Goal: Information Seeking & Learning: Learn about a topic

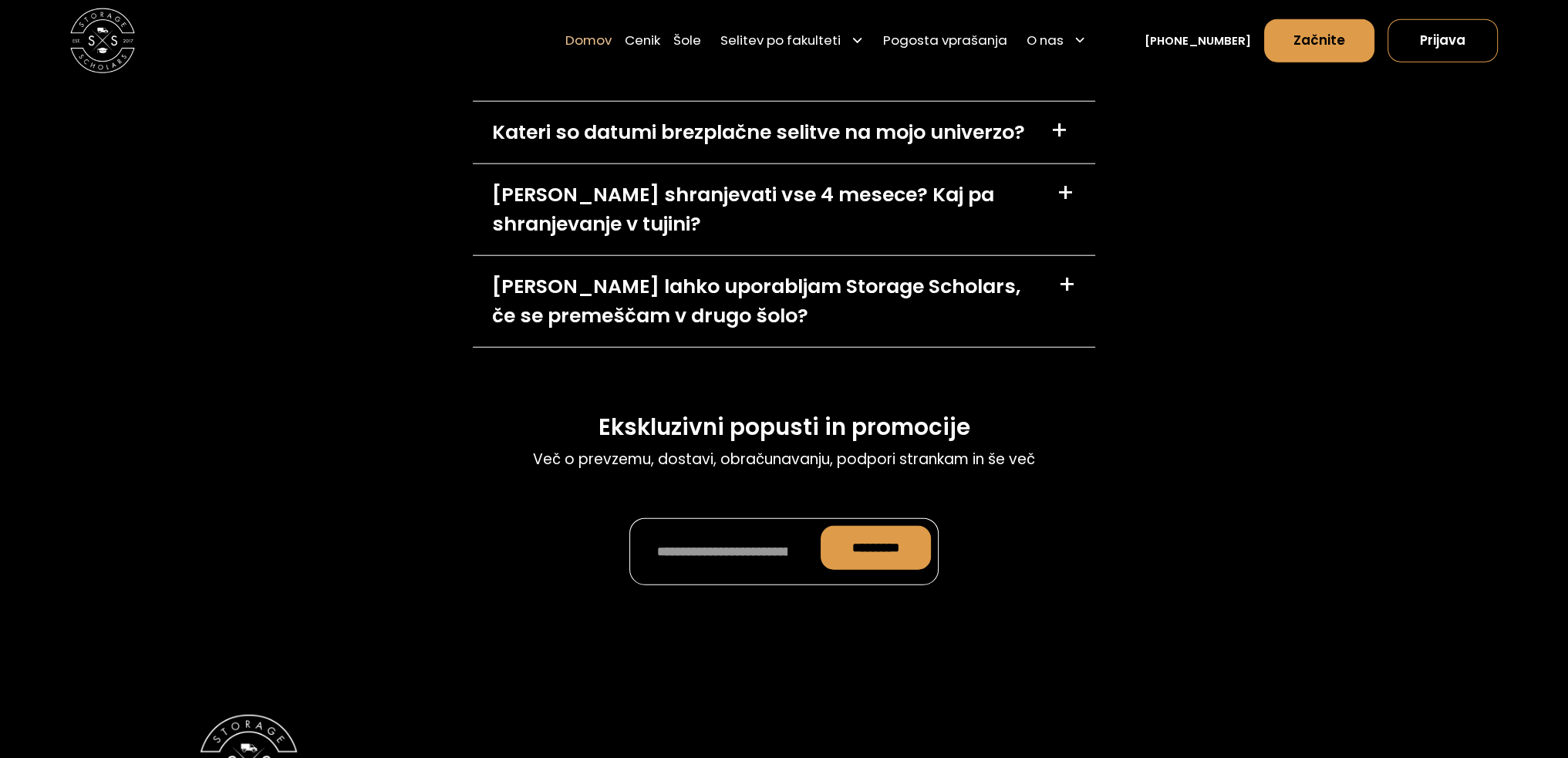
scroll to position [5092, 0]
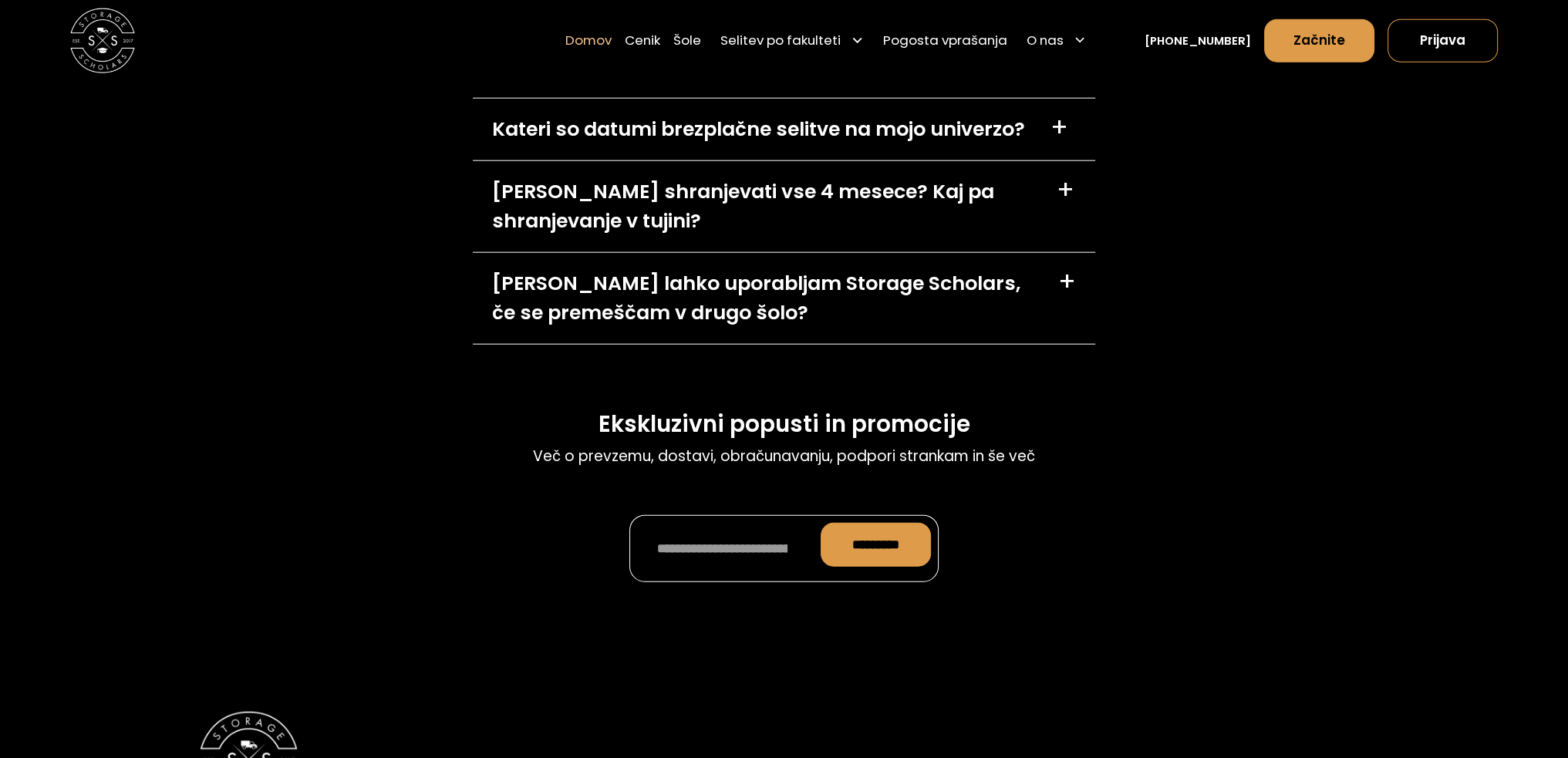
click at [894, 269] on div "Ali lahko uporabljam Storage Scholars, če se premeščam v drugo šolo?" at bounding box center [765, 298] width 547 height 58
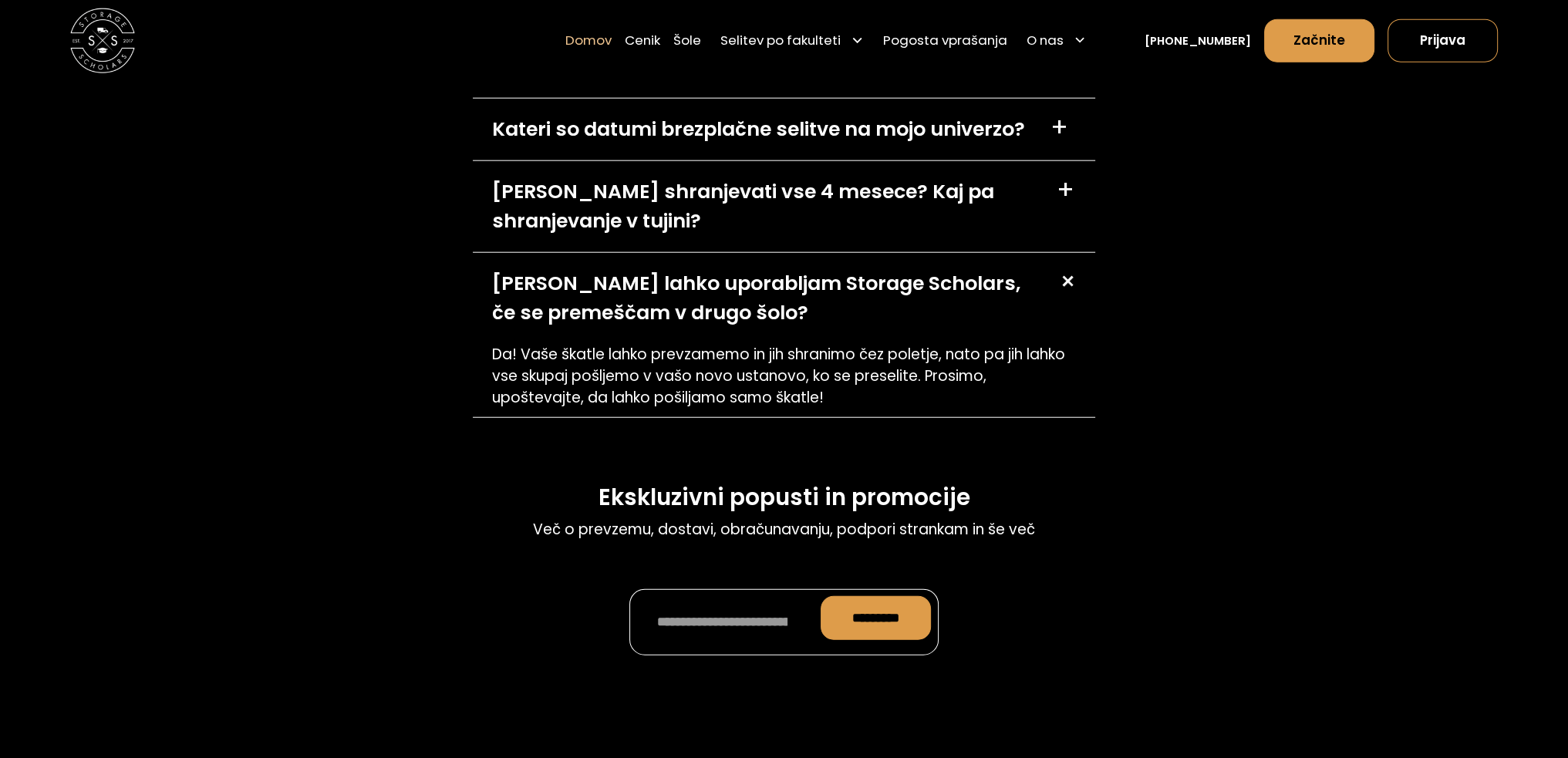
scroll to position [4861, 0]
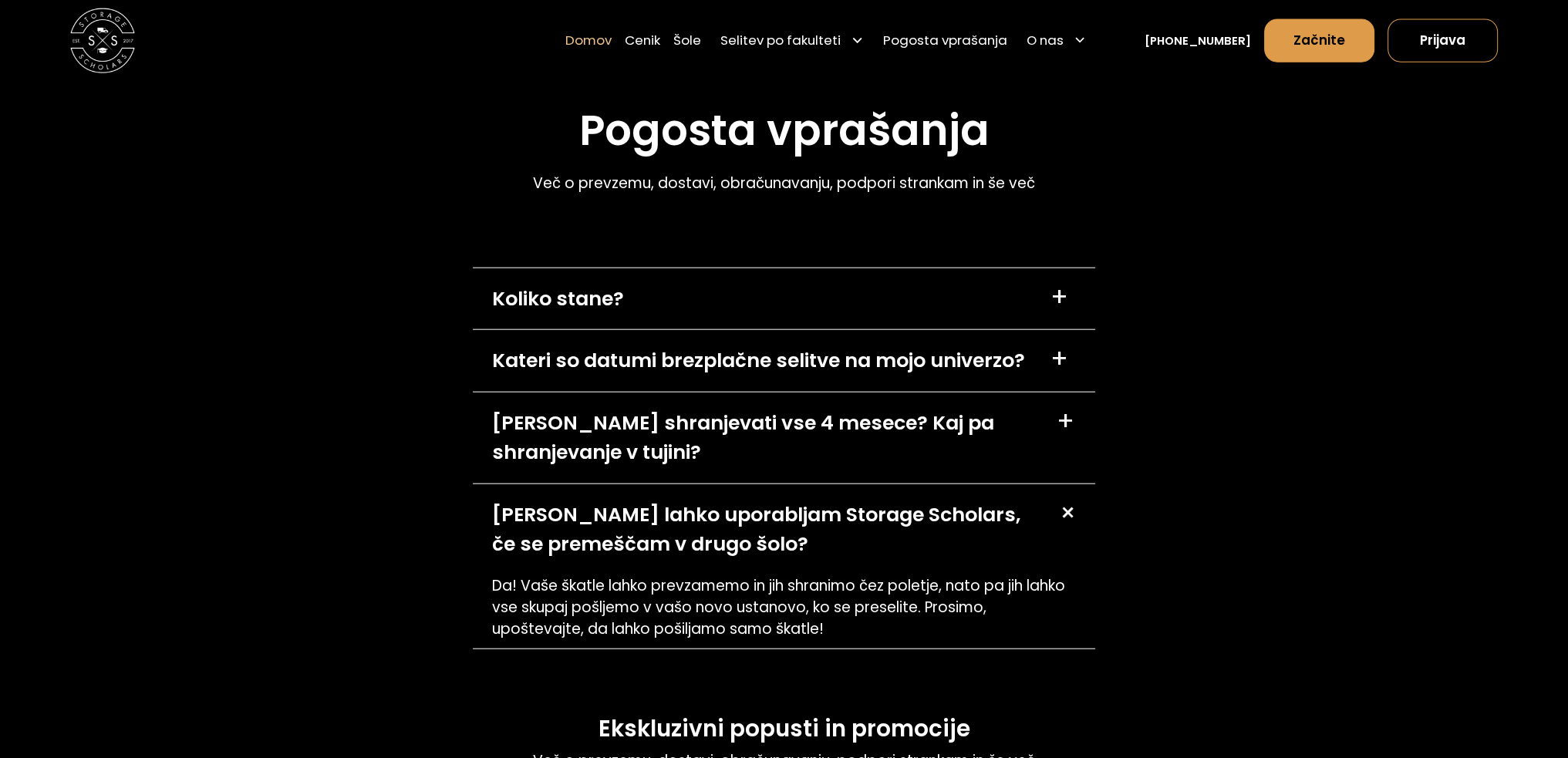
click at [989, 409] on div "Ali moram shranjevati vse 4 mesece? Kaj pa shranjevanje v tujini?" at bounding box center [764, 437] width 545 height 58
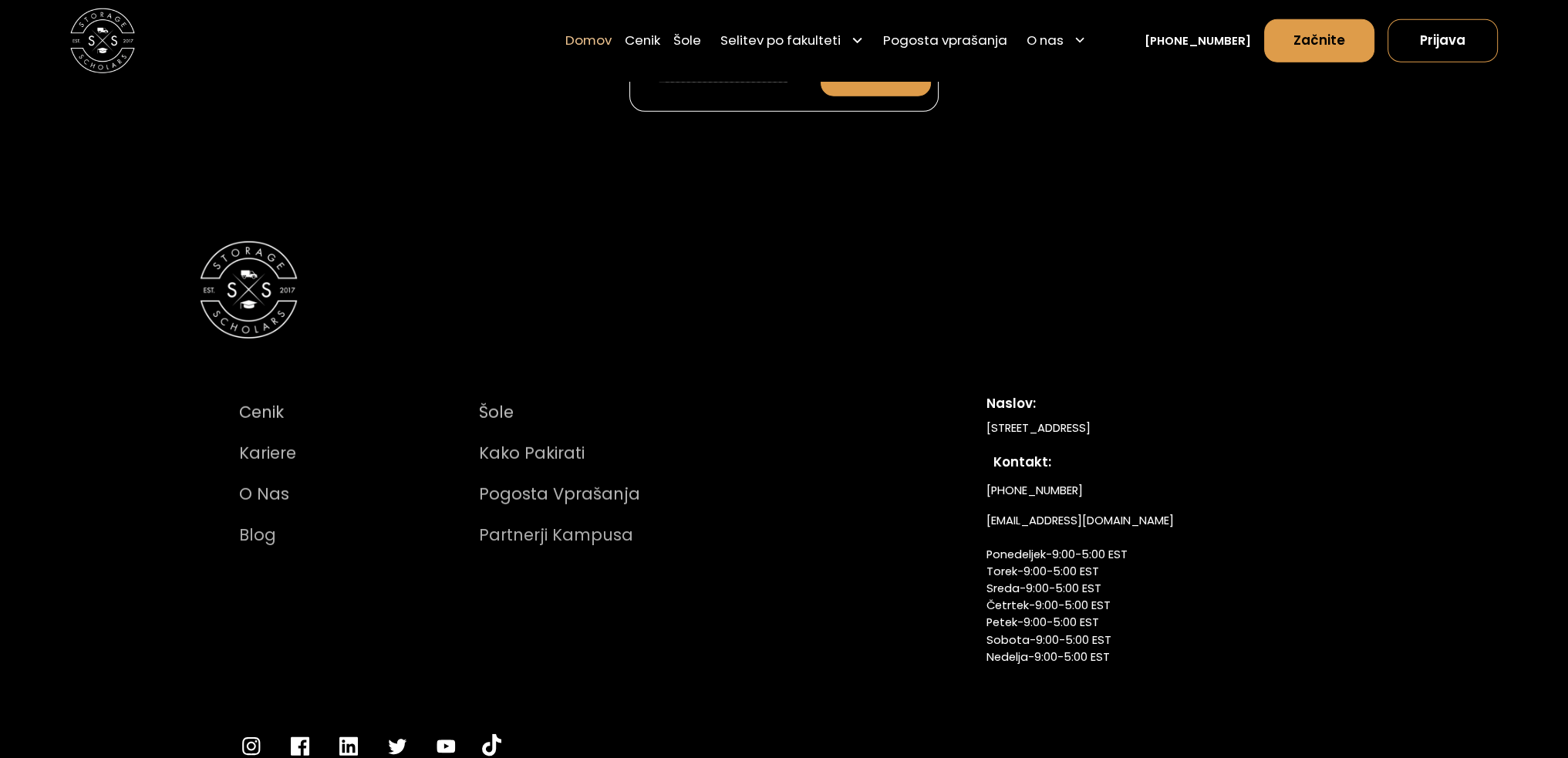
scroll to position [5935, 0]
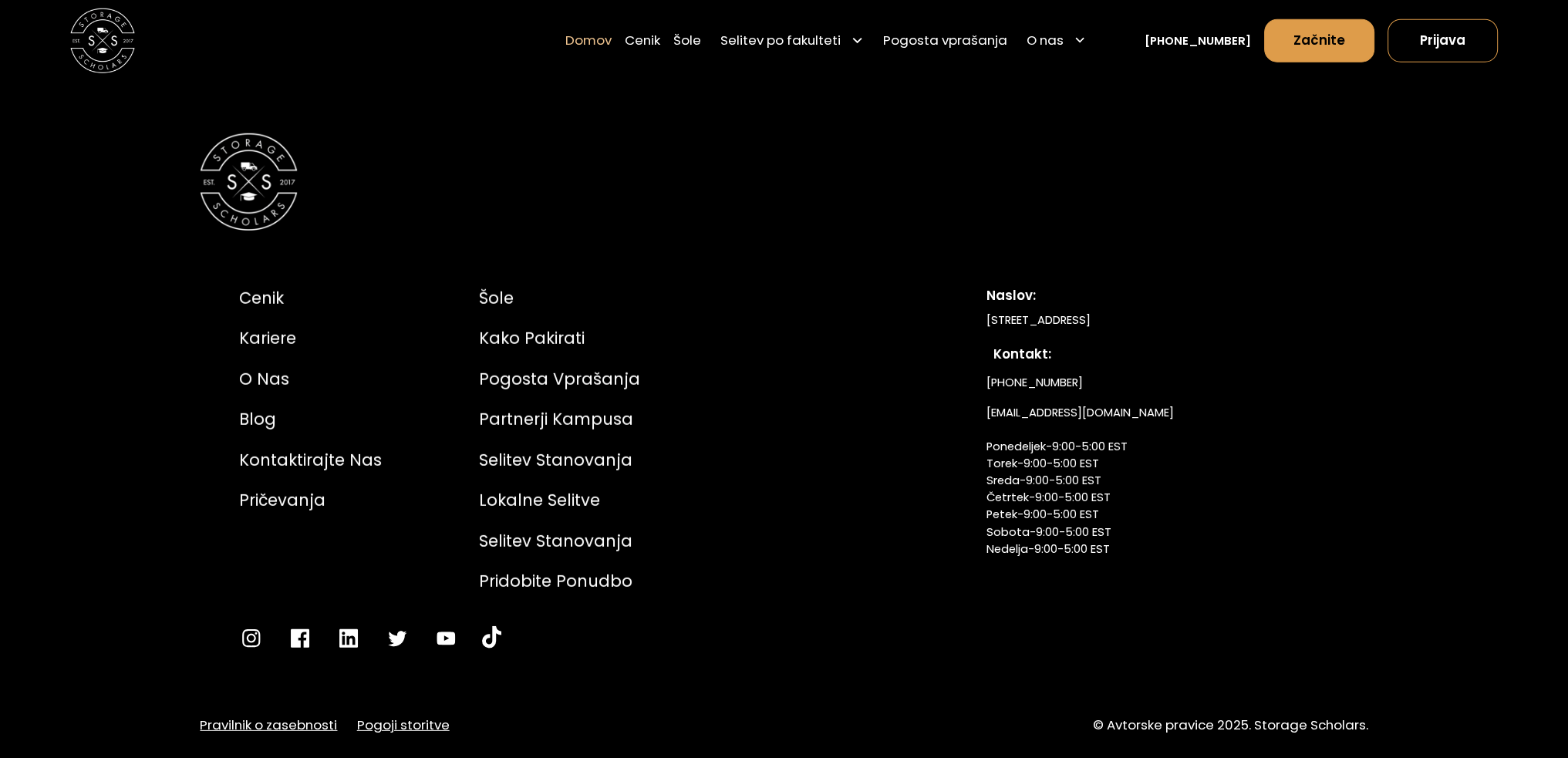
click at [116, 41] on img at bounding box center [103, 41] width 65 height 65
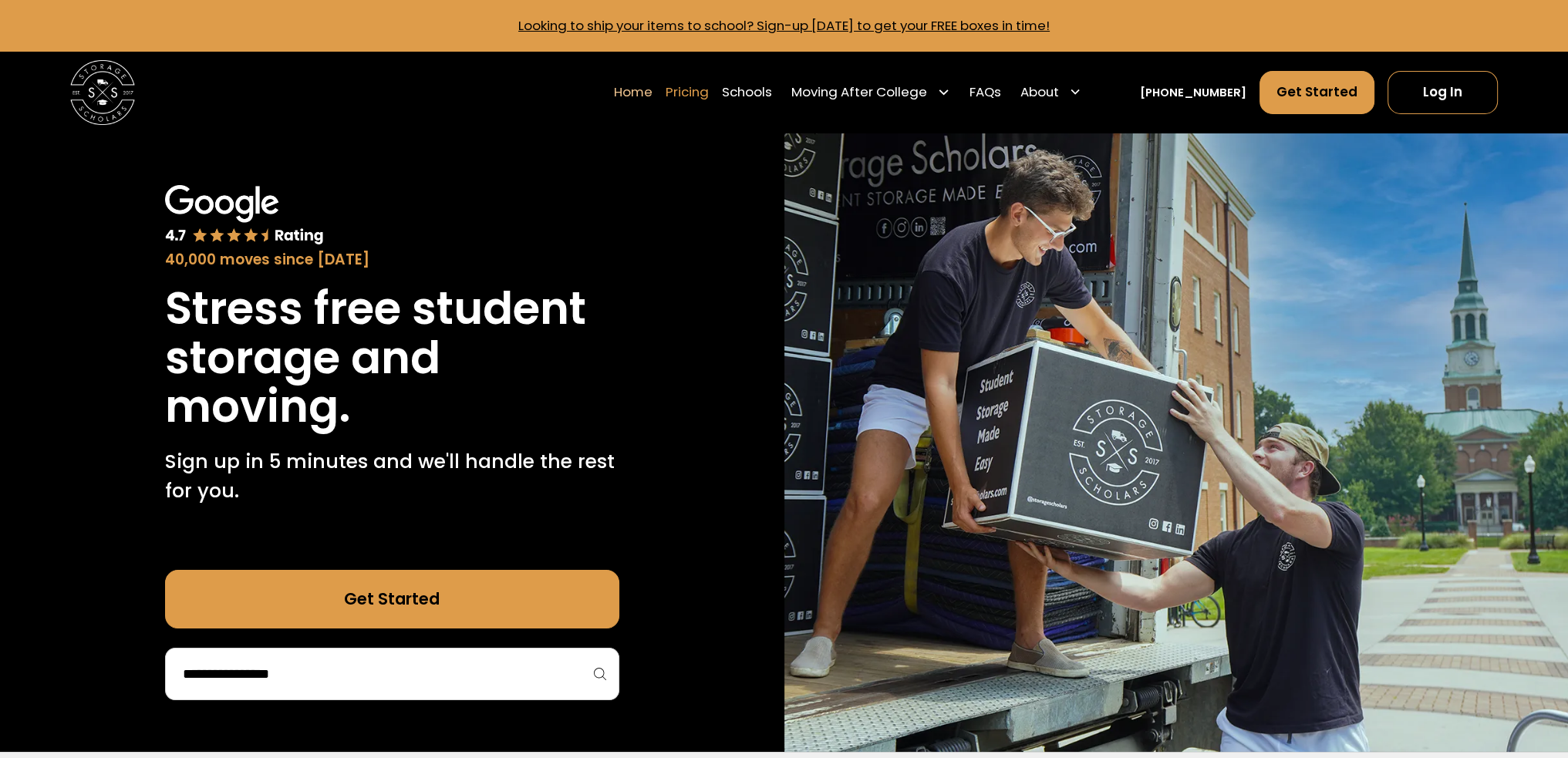
click at [701, 95] on link "Pricing" at bounding box center [688, 92] width 43 height 45
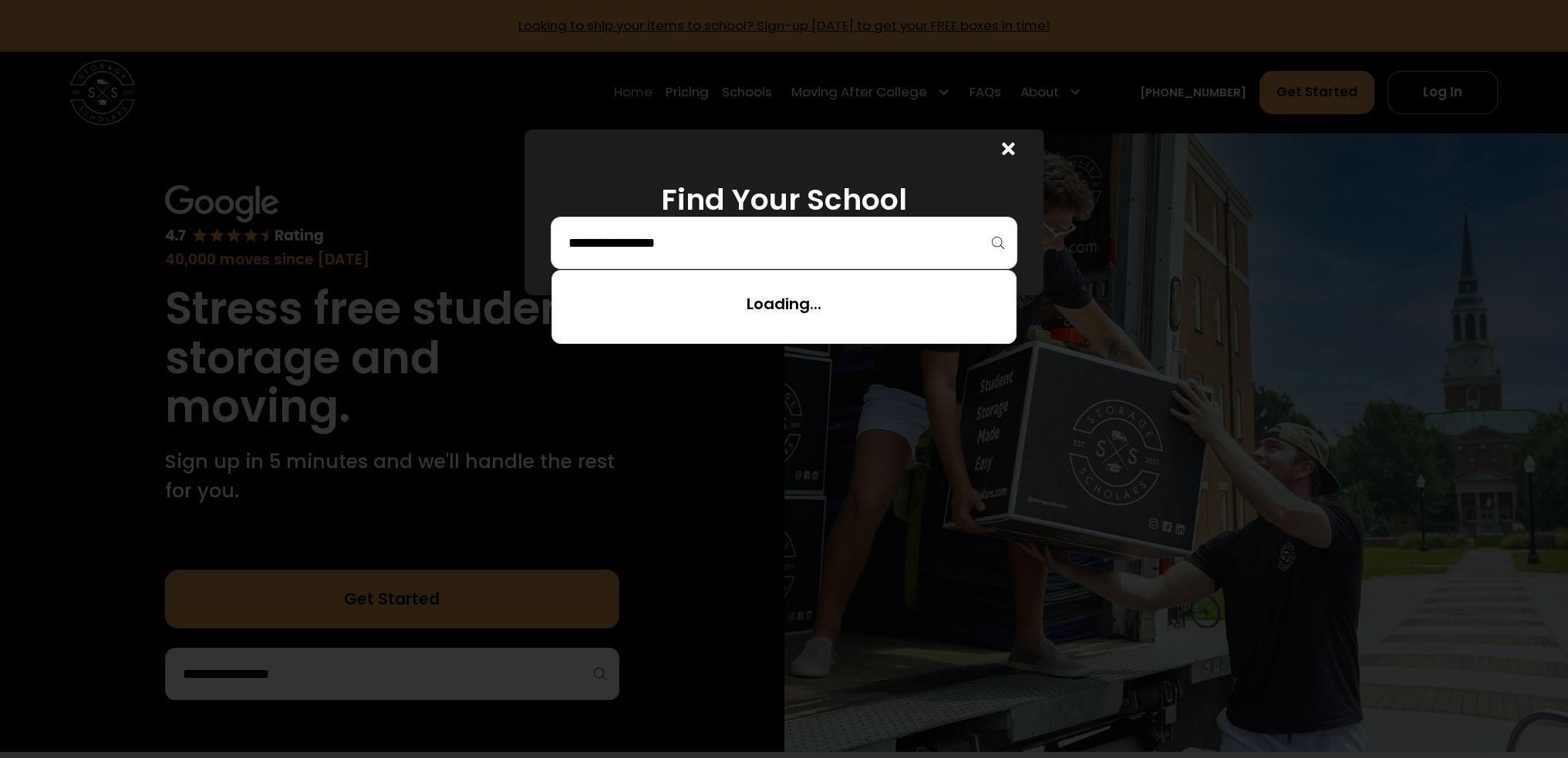
click at [716, 234] on input "search" at bounding box center [784, 243] width 435 height 26
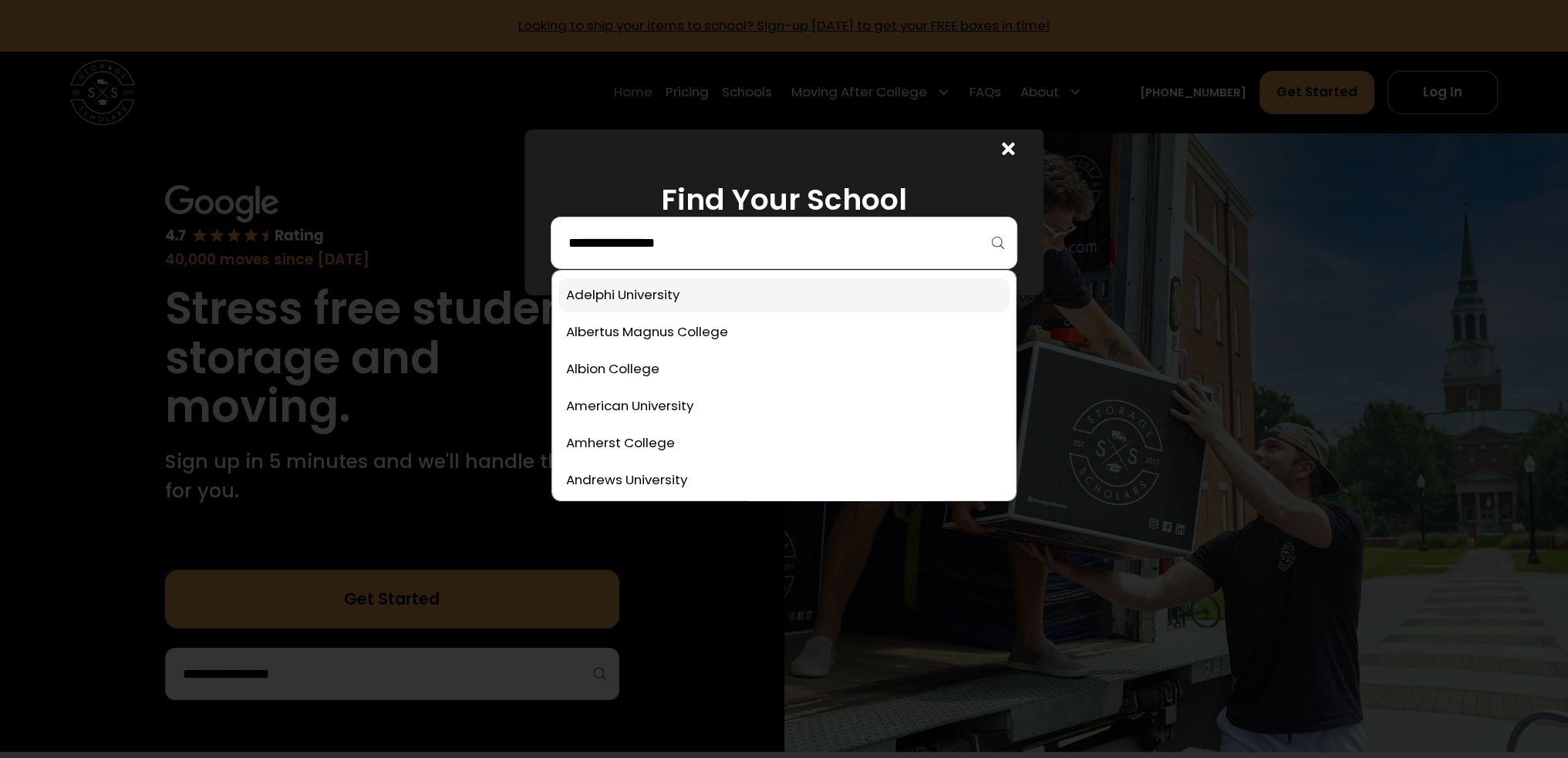
click at [724, 292] on link at bounding box center [785, 295] width 452 height 34
